Goal: Task Accomplishment & Management: Use online tool/utility

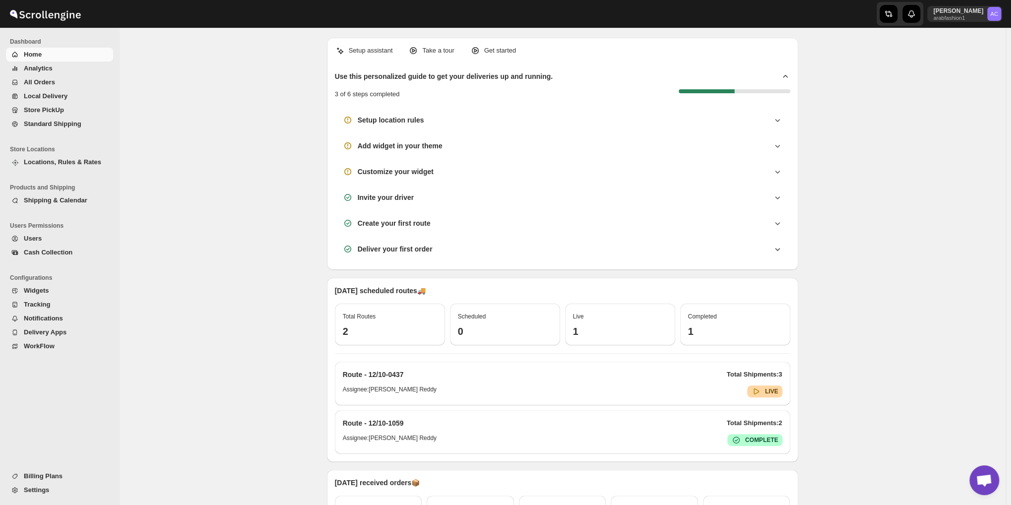
click at [37, 80] on span "All Orders" at bounding box center [39, 81] width 31 height 7
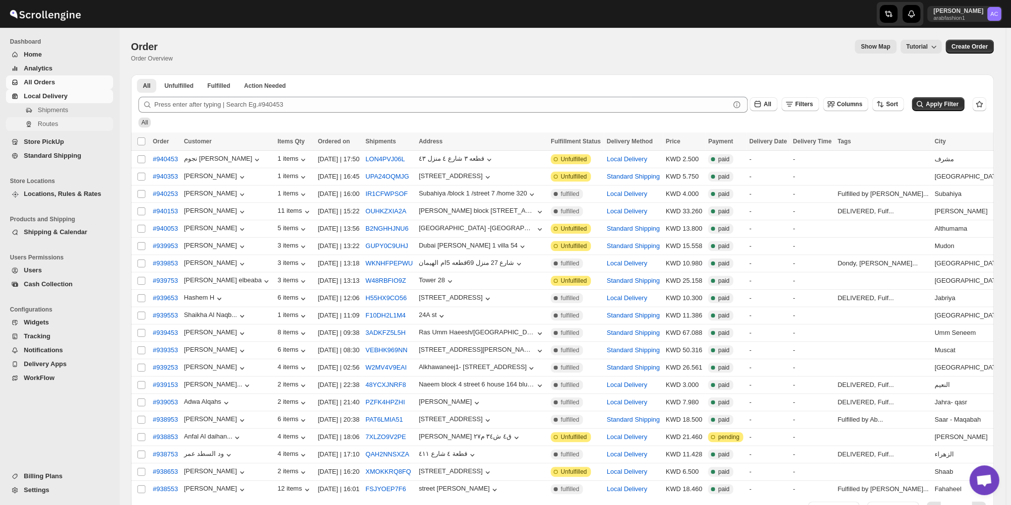
click at [46, 121] on span "Routes" at bounding box center [48, 123] width 20 height 7
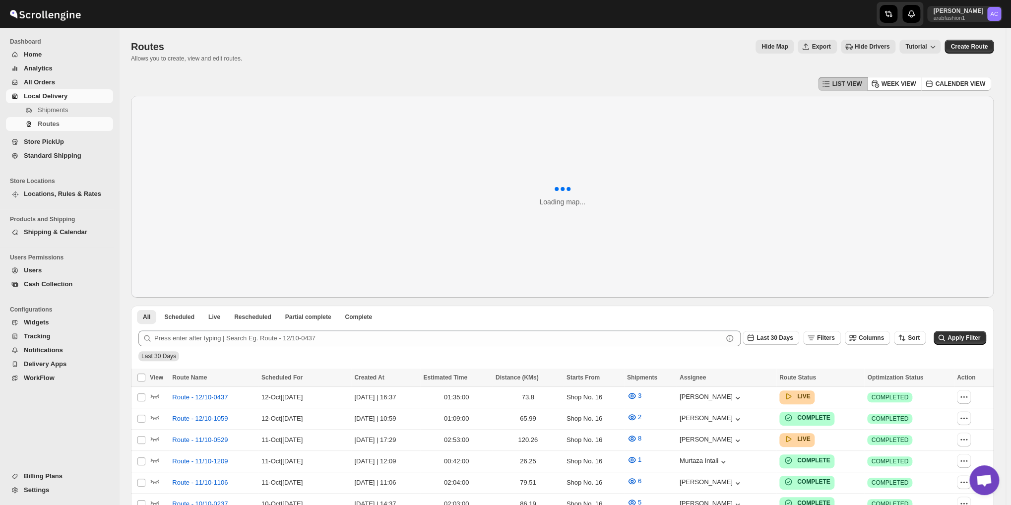
scroll to position [164, 0]
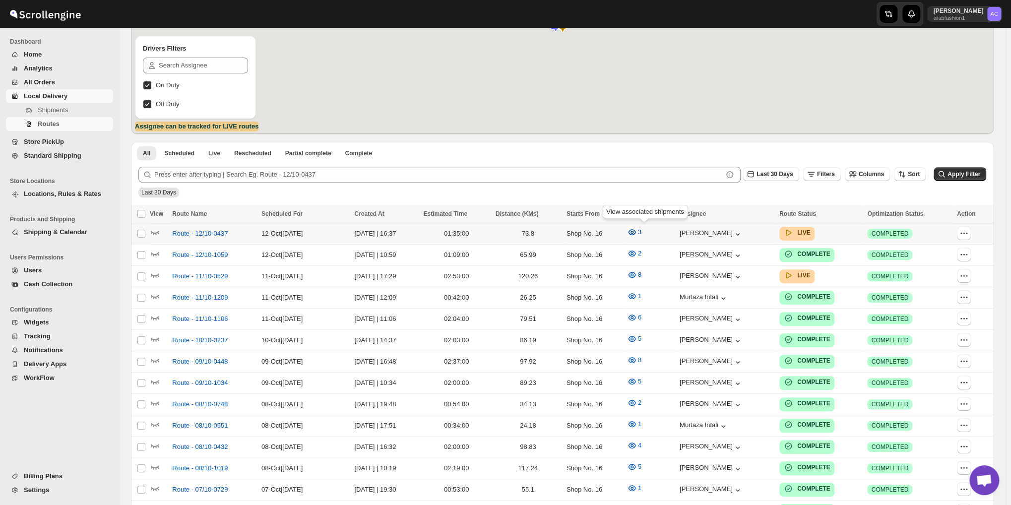
click at [635, 231] on icon "button" at bounding box center [631, 232] width 7 height 6
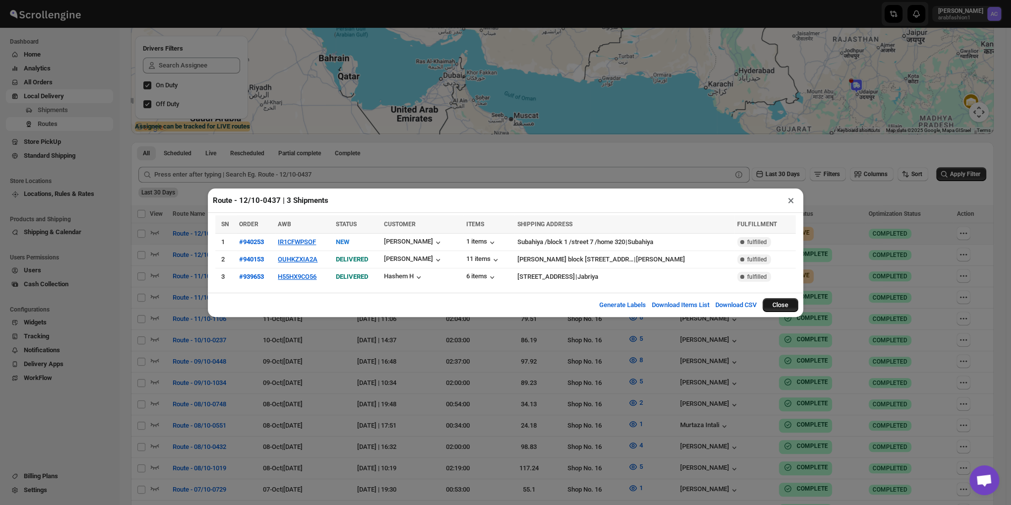
click at [783, 303] on button "Close" at bounding box center [780, 305] width 36 height 14
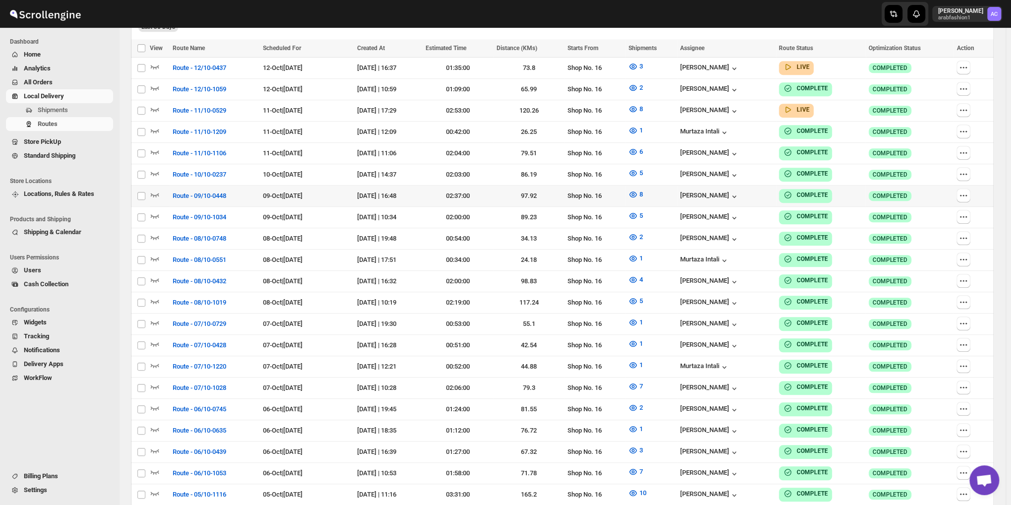
scroll to position [81, 0]
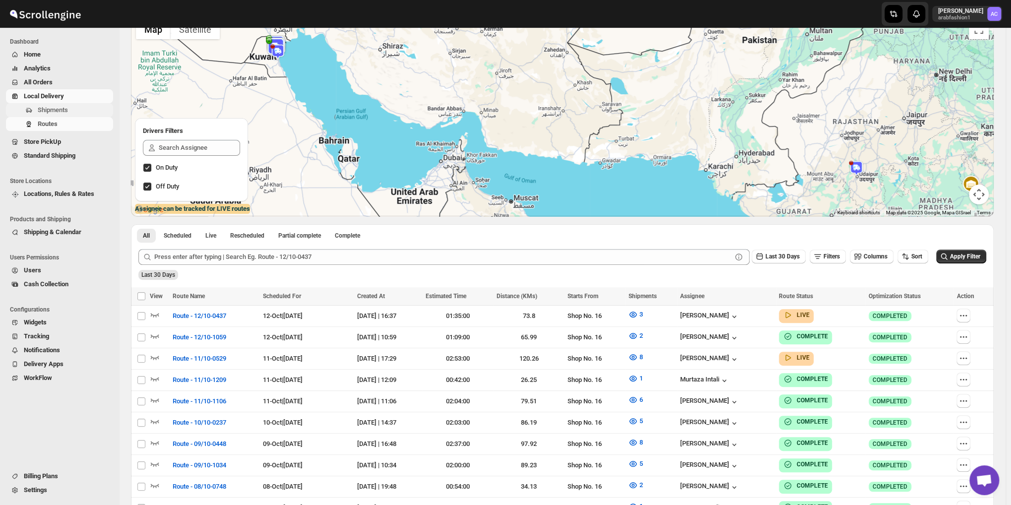
click at [79, 110] on span "Shipments" at bounding box center [74, 110] width 73 height 10
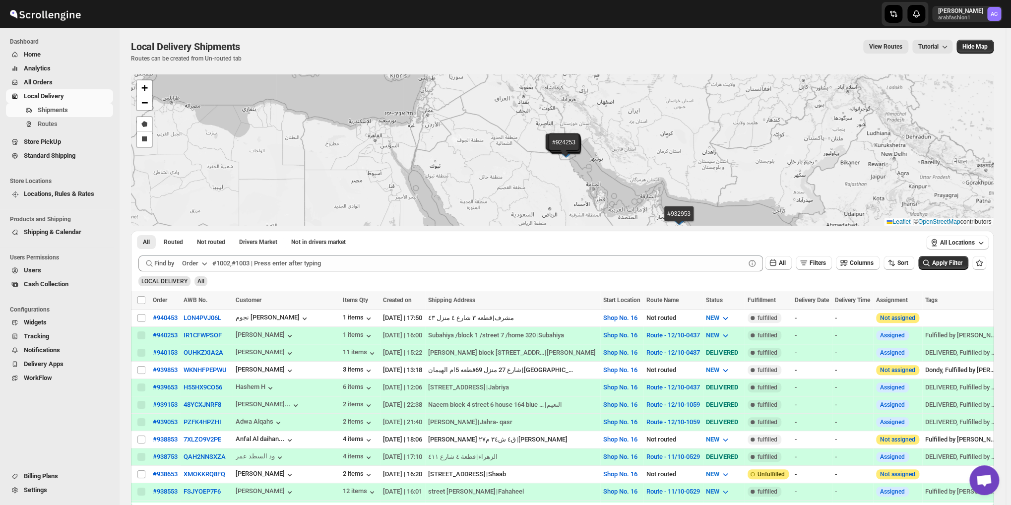
scroll to position [165, 0]
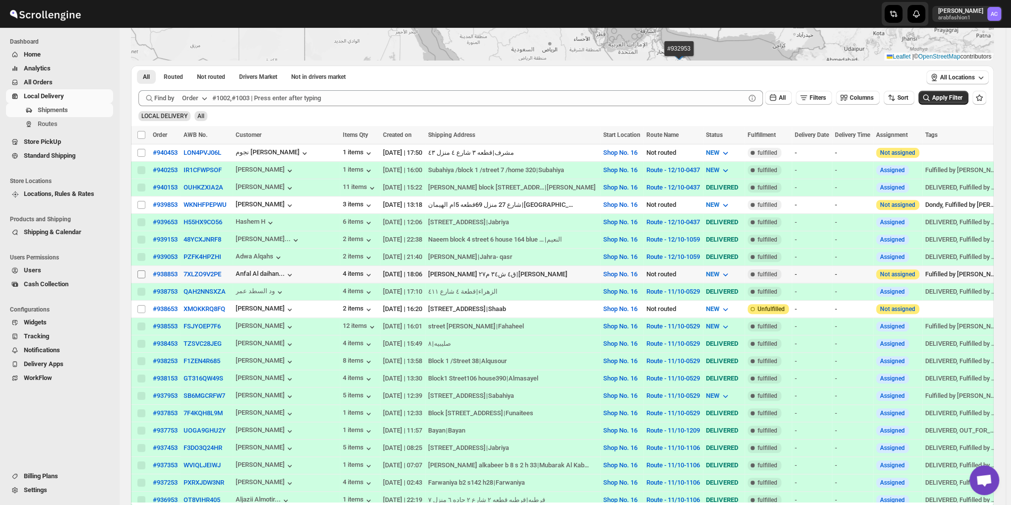
click at [142, 270] on input "Select shipment" at bounding box center [141, 274] width 8 height 8
checkbox input "true"
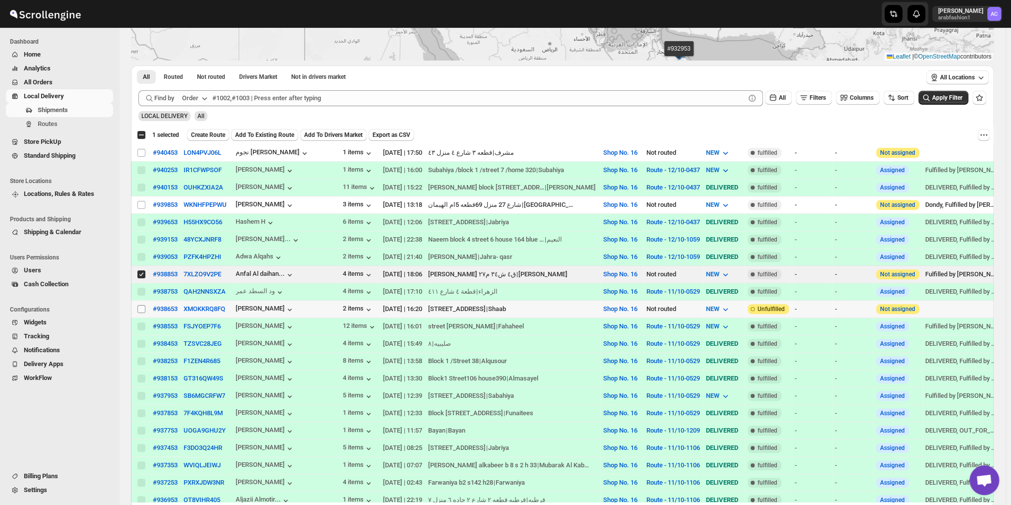
click at [139, 305] on input "Select shipment" at bounding box center [141, 309] width 8 height 8
checkbox input "true"
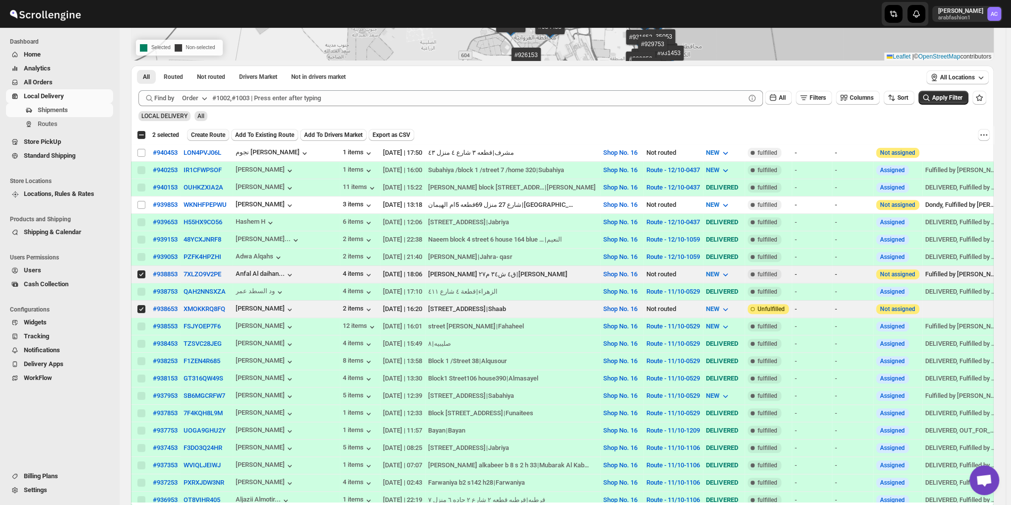
click at [206, 133] on span "Create Route" at bounding box center [208, 135] width 34 height 8
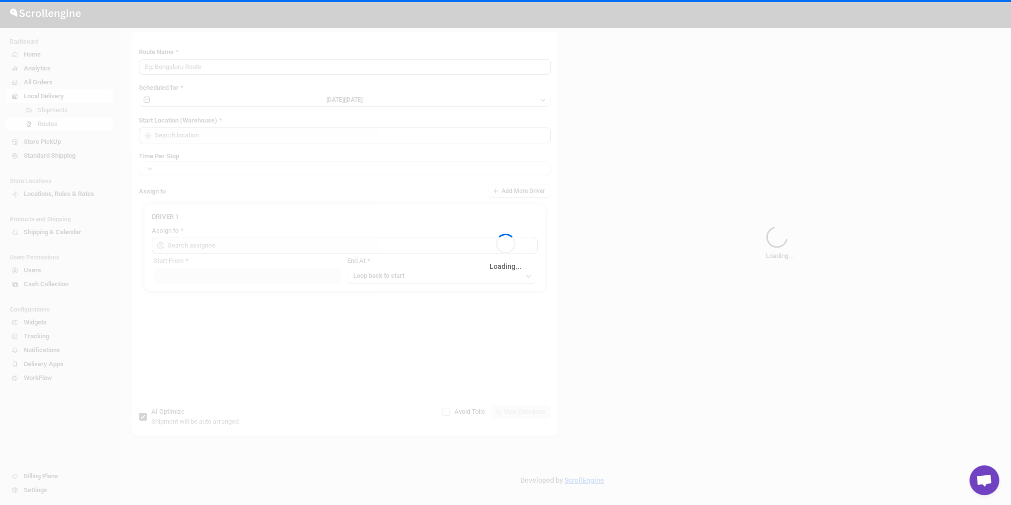
type input "Route - 12/10-0633"
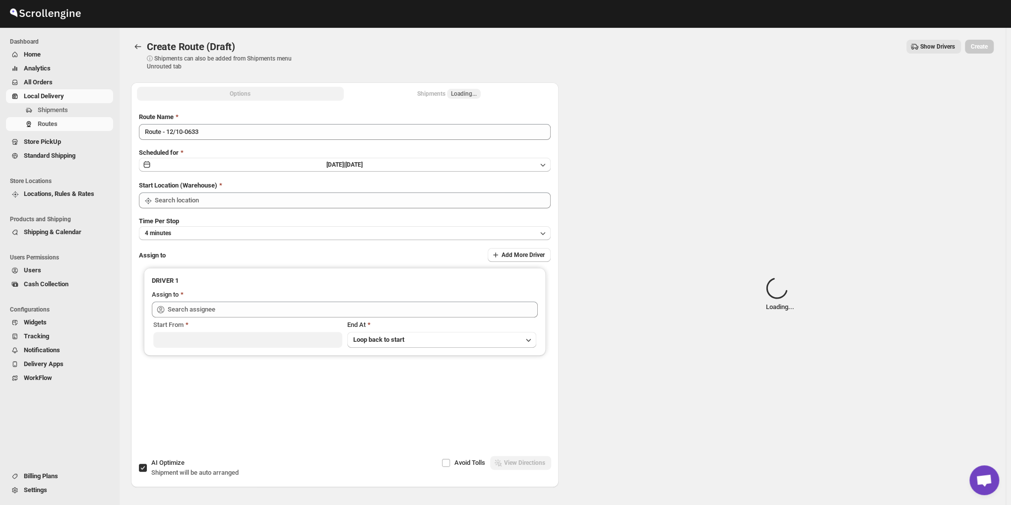
type input "Shop No. 16"
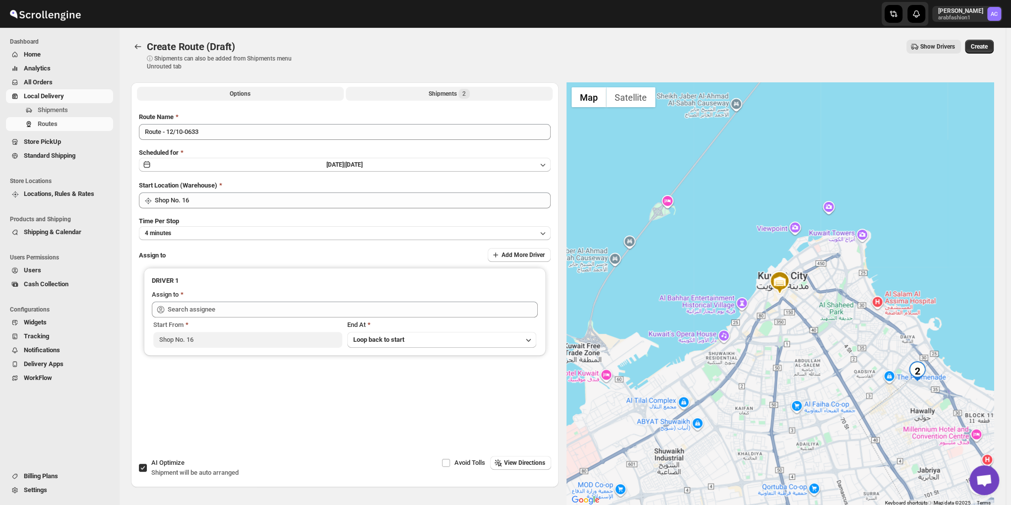
click at [443, 87] on button "Shipments 2" at bounding box center [449, 94] width 207 height 14
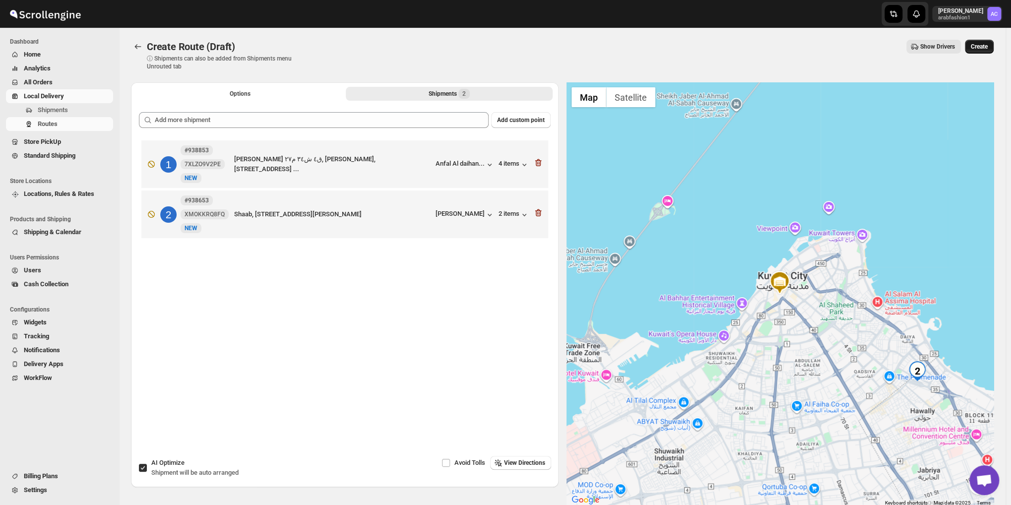
click at [987, 50] on span "Create" at bounding box center [978, 47] width 17 height 8
click at [282, 102] on div "Options Shipments 2 More views Options Shipments 2 More views" at bounding box center [344, 93] width 427 height 22
click at [285, 82] on div "Create Route (Draft). This page is ready Create Route (Draft) ⓘ Shipments can a…" at bounding box center [562, 55] width 862 height 55
click at [286, 91] on button "Options" at bounding box center [240, 94] width 207 height 14
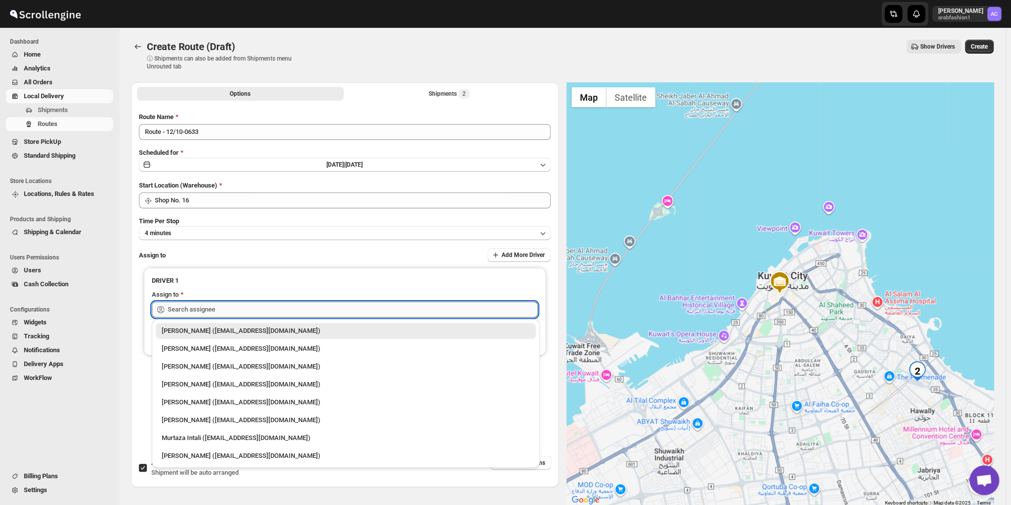
click at [259, 308] on input "text" at bounding box center [353, 309] width 370 height 16
click at [225, 437] on div "Murtaza Intali ([EMAIL_ADDRESS][DOMAIN_NAME])" at bounding box center [346, 438] width 368 height 10
type input "Murtaza Intali ([EMAIL_ADDRESS][DOMAIN_NAME])"
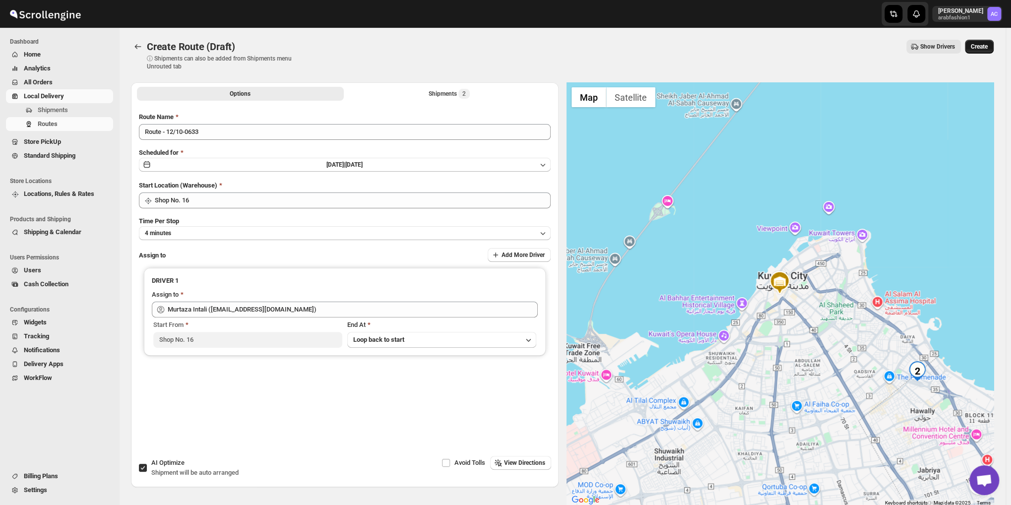
click at [982, 46] on span "Create" at bounding box center [978, 47] width 17 height 8
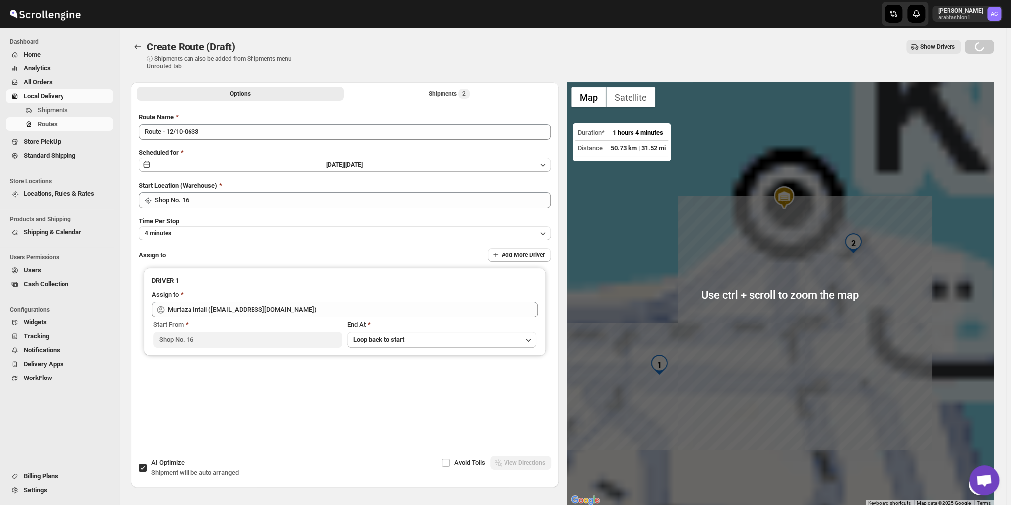
scroll to position [51, 0]
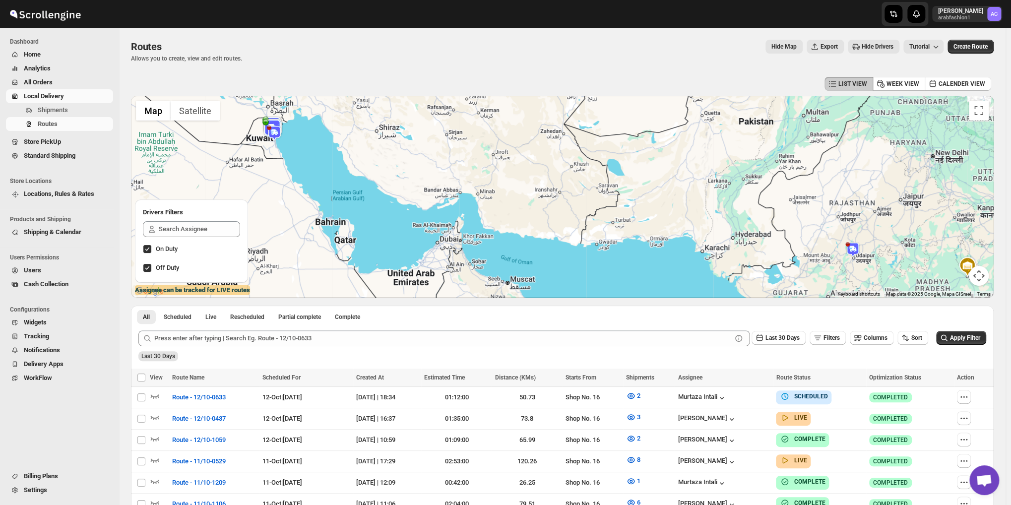
click at [42, 58] on span "Home" at bounding box center [67, 55] width 87 height 10
